Goal: Task Accomplishment & Management: Complete application form

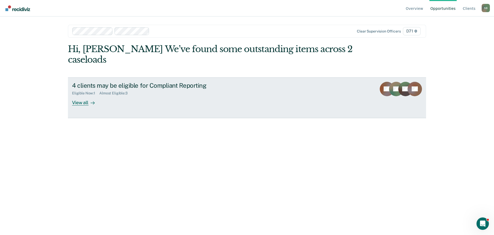
click at [85, 103] on div "View all" at bounding box center [86, 100] width 29 height 10
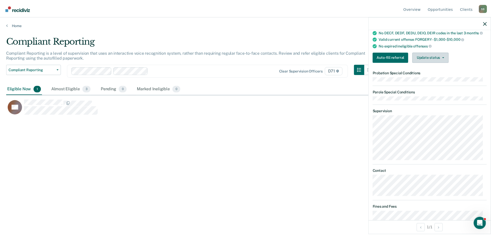
scroll to position [66, 0]
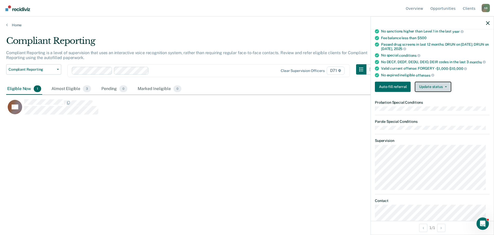
click at [431, 87] on button "Update status" at bounding box center [433, 86] width 36 height 10
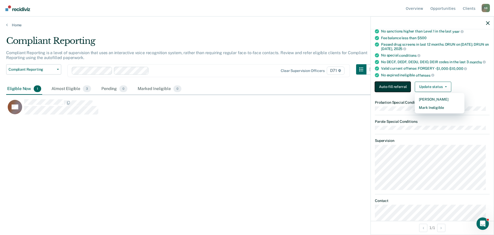
click at [394, 86] on button "Auto-fill referral" at bounding box center [393, 86] width 36 height 10
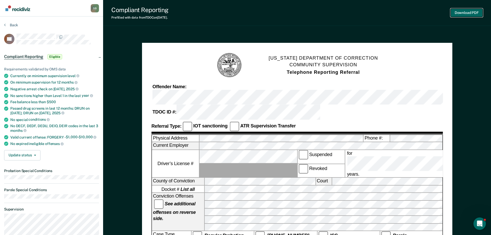
click at [468, 13] on button "Download PDF" at bounding box center [466, 12] width 32 height 8
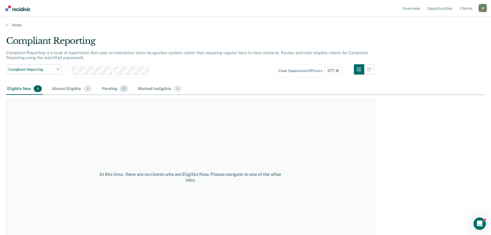
click at [109, 88] on div "Pending 1" at bounding box center [115, 88] width 28 height 11
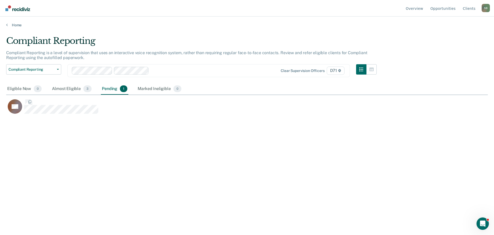
scroll to position [157, 478]
drag, startPoint x: 68, startPoint y: 87, endPoint x: 71, endPoint y: 89, distance: 3.6
click at [69, 87] on div "Almost Eligible 3" at bounding box center [72, 88] width 42 height 11
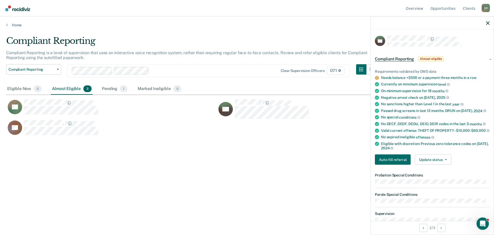
click at [44, 119] on div "KE" at bounding box center [111, 109] width 211 height 21
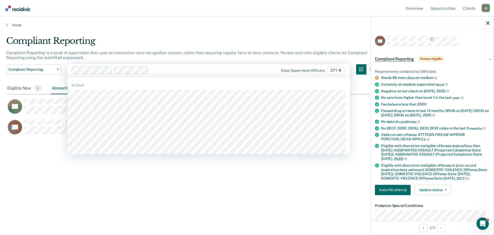
click at [35, 152] on div "Compliant Reporting Compliant Reporting is a level of supervision that uses an …" at bounding box center [247, 116] width 482 height 160
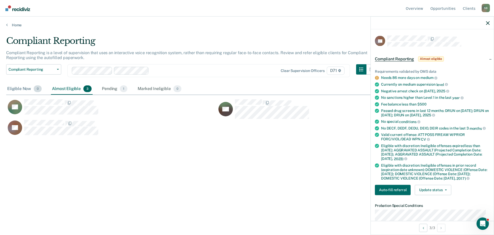
click at [20, 89] on div "Eligible Now 0" at bounding box center [24, 88] width 37 height 11
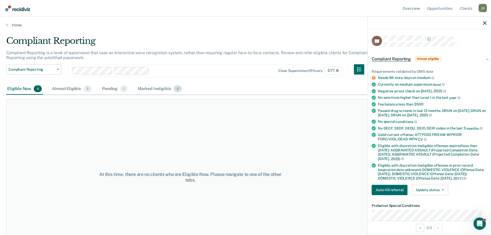
click at [154, 91] on div "Marked Ineligible 0" at bounding box center [160, 88] width 46 height 11
click at [74, 90] on div "Almost Eligible 3" at bounding box center [72, 88] width 42 height 11
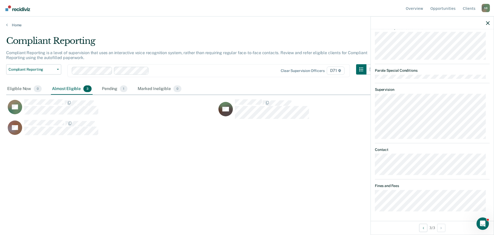
scroll to position [178, 0]
click at [24, 96] on div "KE JW LS" at bounding box center [217, 115] width 422 height 41
click at [19, 87] on div "Eligible Now 0" at bounding box center [24, 88] width 37 height 11
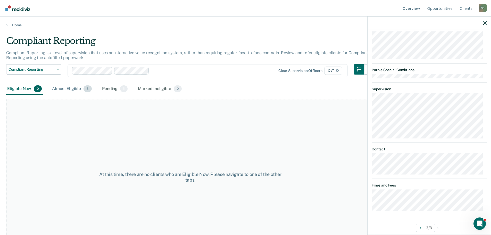
click at [63, 87] on div "Almost Eligible 3" at bounding box center [72, 88] width 42 height 11
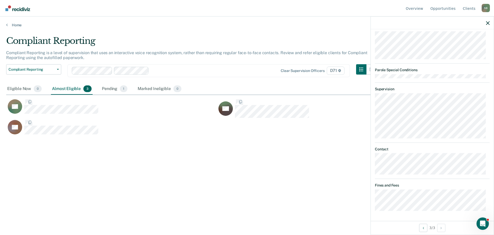
scroll to position [157, 478]
click at [111, 89] on div "Pending 1" at bounding box center [115, 88] width 28 height 11
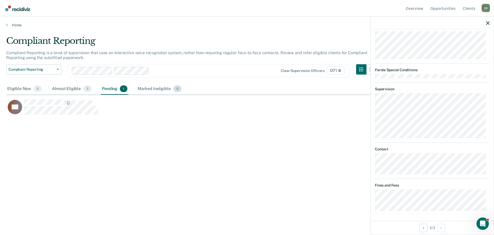
click at [148, 90] on div "Marked Ineligible 0" at bounding box center [160, 88] width 46 height 11
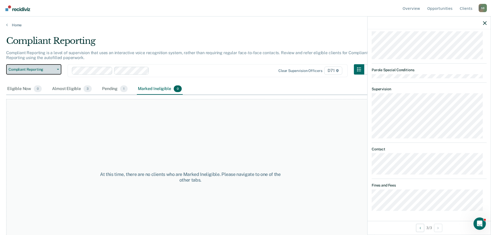
click at [51, 69] on span "Compliant Reporting" at bounding box center [31, 69] width 46 height 4
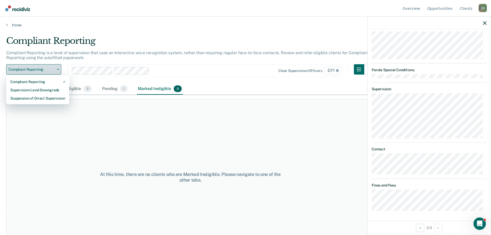
click at [52, 69] on span "Compliant Reporting" at bounding box center [31, 69] width 46 height 4
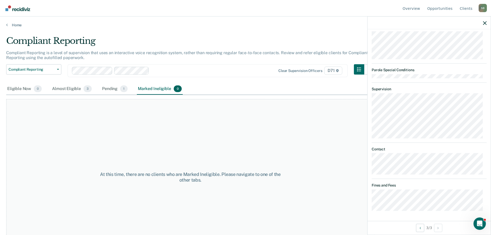
click at [166, 70] on div at bounding box center [206, 70] width 110 height 6
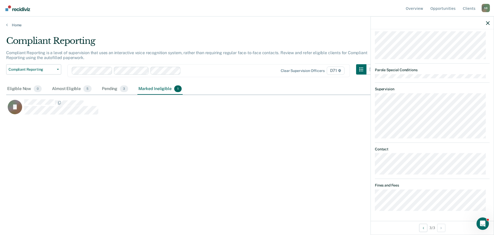
click at [197, 70] on div at bounding box center [223, 70] width 80 height 6
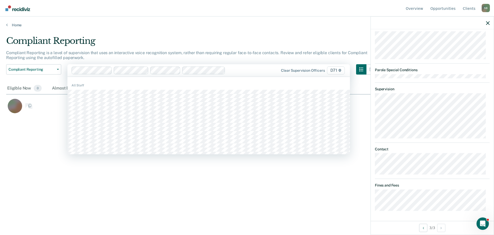
click at [234, 73] on div at bounding box center [246, 70] width 36 height 6
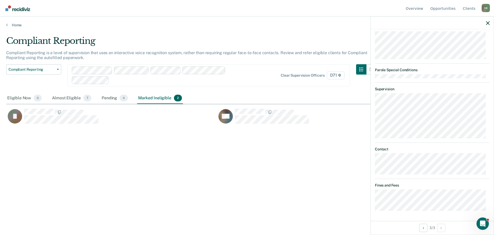
click at [161, 79] on div at bounding box center [187, 80] width 152 height 6
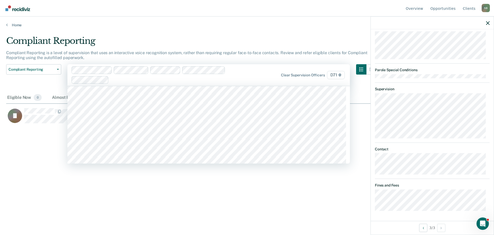
scroll to position [166, 0]
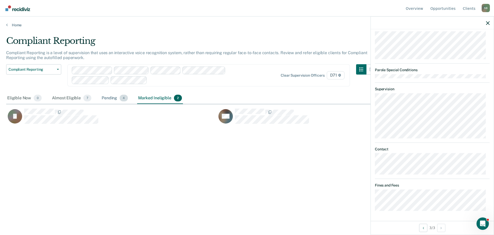
click at [109, 99] on div "Pending 4" at bounding box center [115, 97] width 28 height 11
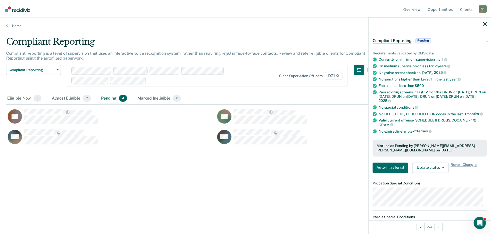
scroll to position [0, 0]
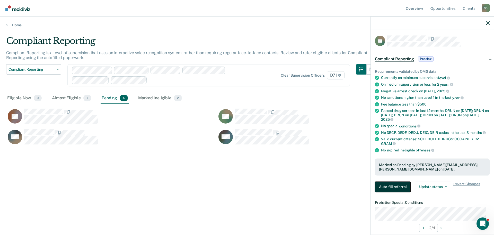
click at [386, 184] on button "Auto-fill referral" at bounding box center [393, 186] width 36 height 10
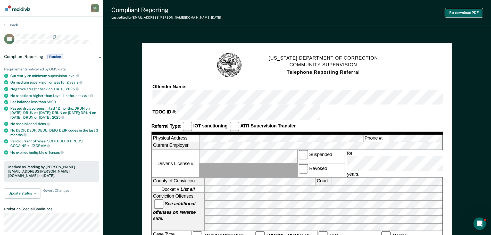
click at [461, 13] on button "Re-download PDF" at bounding box center [464, 12] width 38 height 8
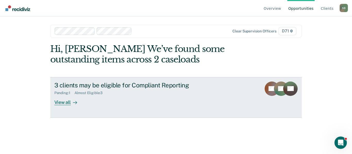
click at [70, 104] on div "View all" at bounding box center [68, 100] width 29 height 10
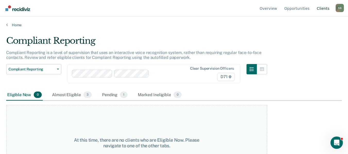
click at [320, 10] on link "Client s" at bounding box center [323, 8] width 15 height 16
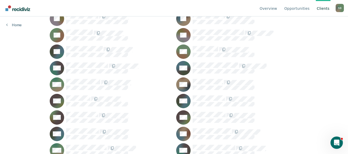
scroll to position [893, 0]
